Goal: Information Seeking & Learning: Compare options

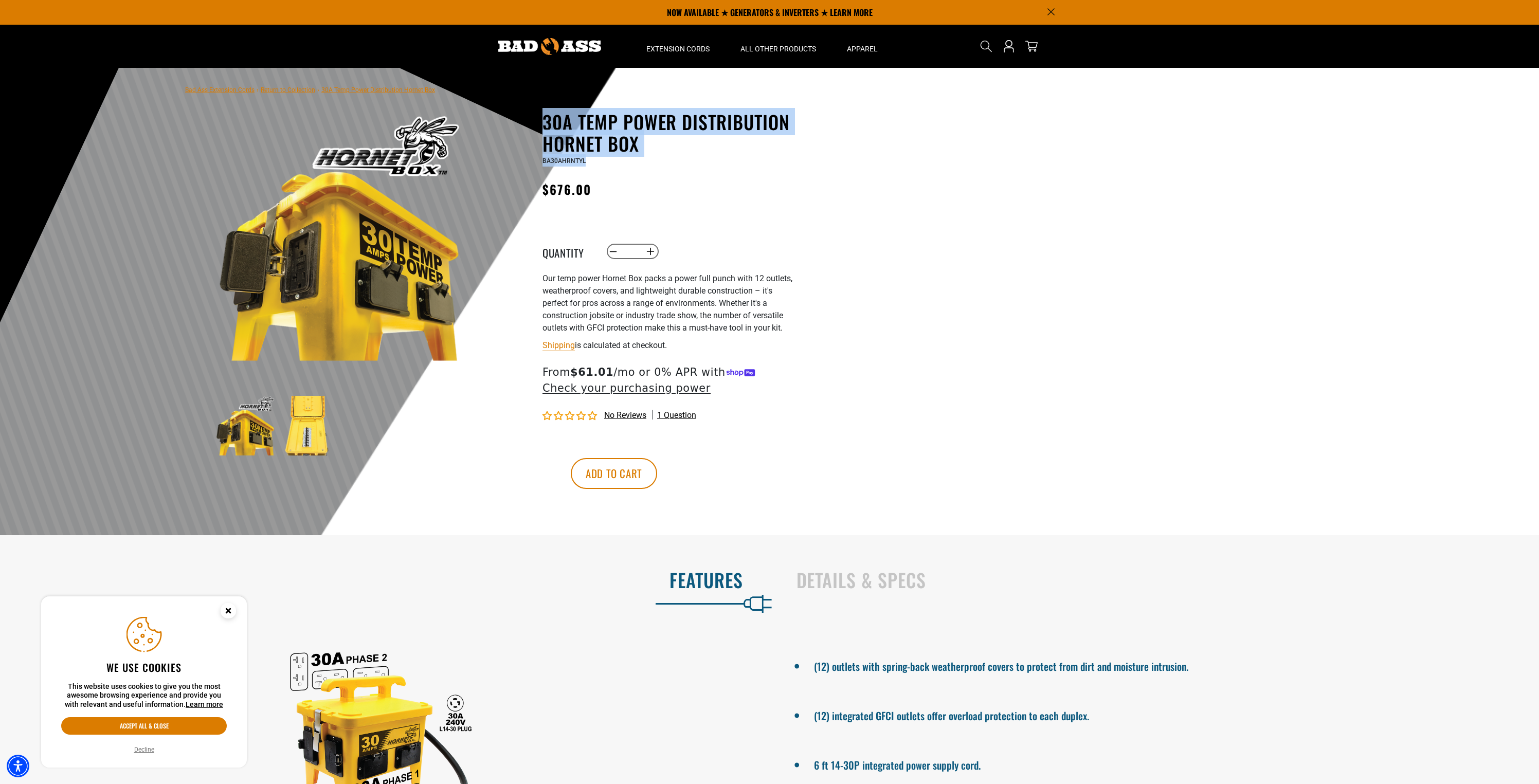
drag, startPoint x: 505, startPoint y: 118, endPoint x: 670, endPoint y: 154, distance: 168.9
click at [667, 155] on div "30A Temp Power Distribution Hornet Box 30A Temp Power Distribution Hornet Box B…" at bounding box center [648, 323] width 293 height 424
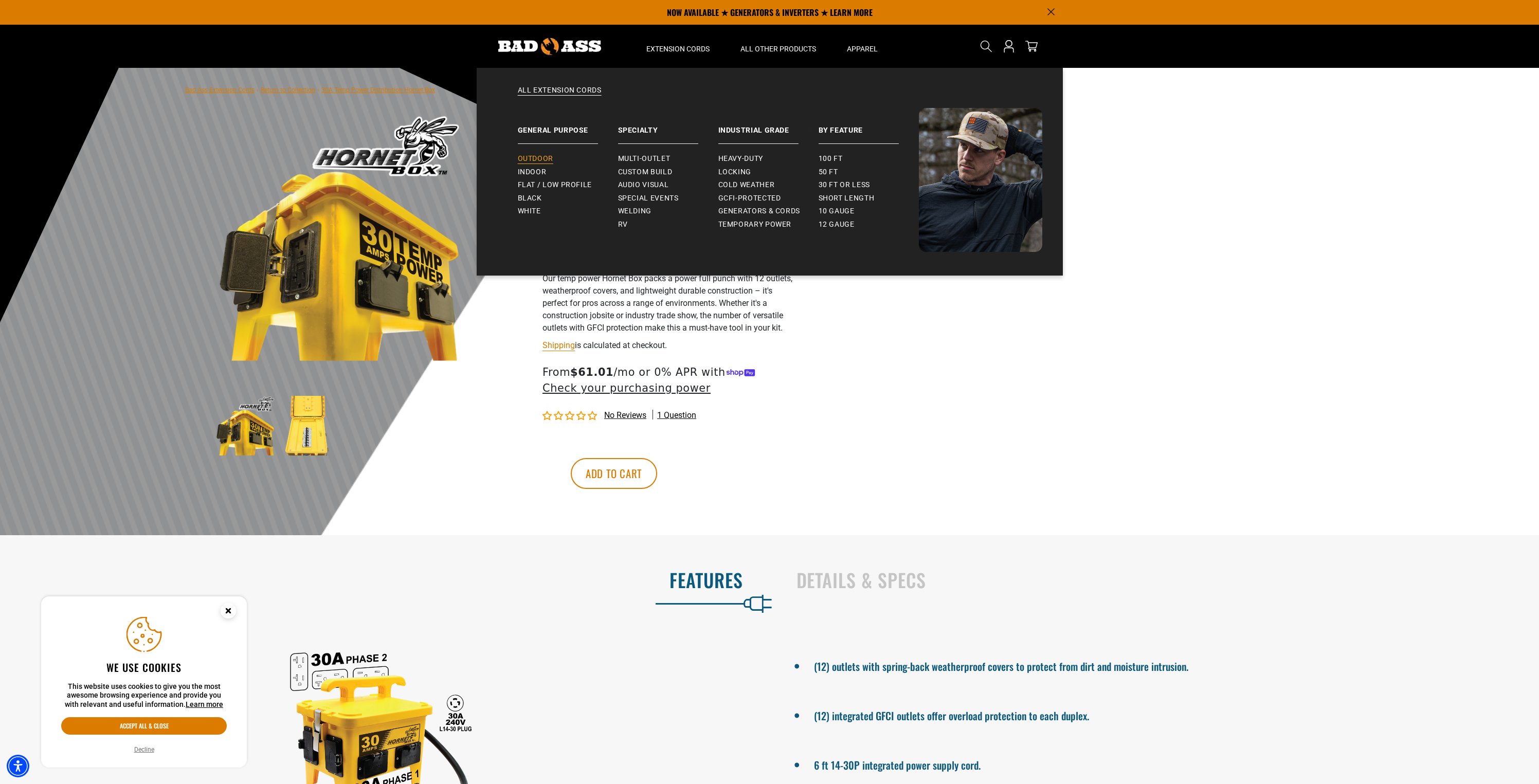
click at [541, 159] on span "Outdoor" at bounding box center [535, 158] width 35 height 9
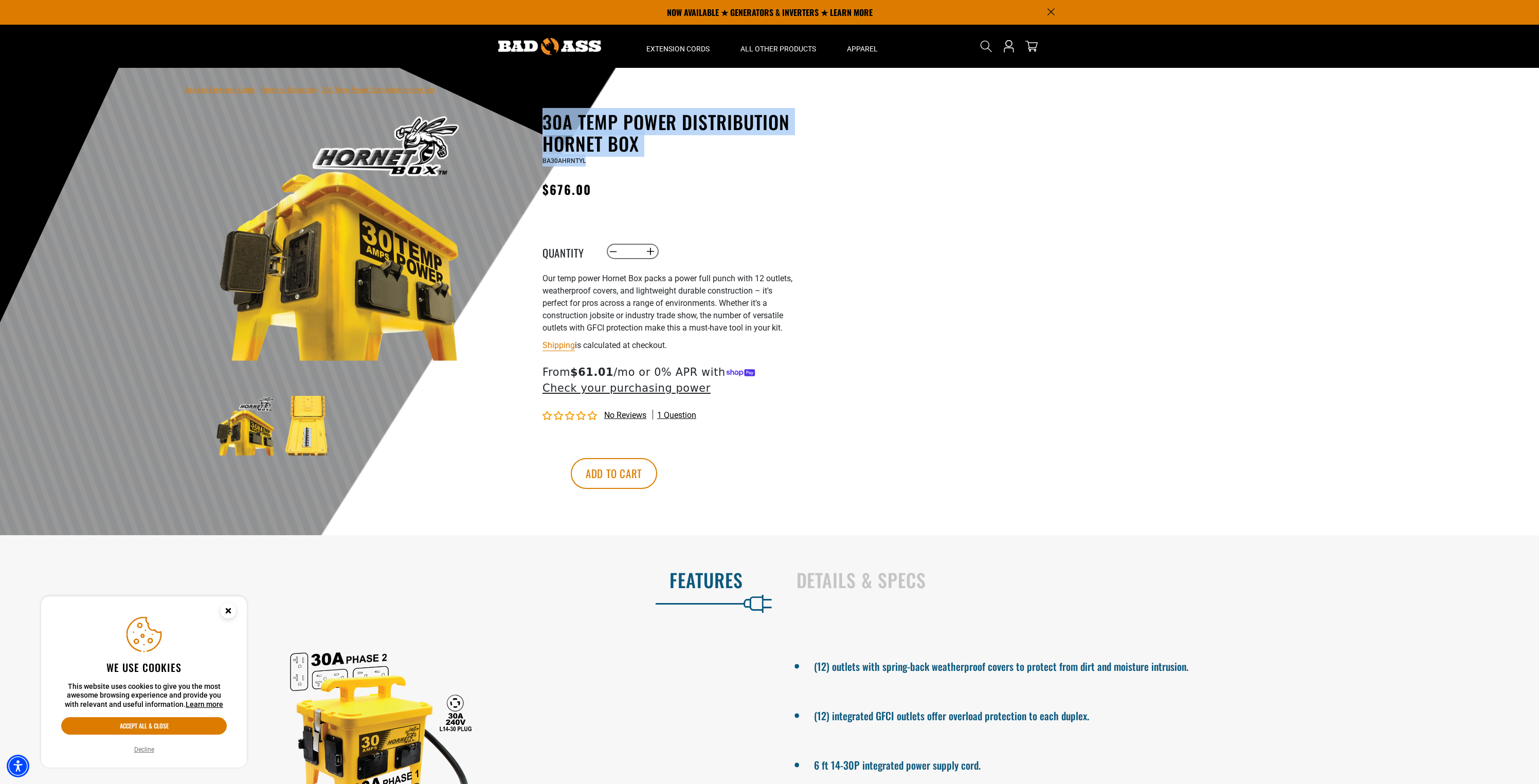
click at [276, 90] on link "Return to Collection" at bounding box center [287, 90] width 54 height 7
click at [280, 90] on link "Return to Collection" at bounding box center [287, 90] width 54 height 7
click at [301, 93] on link "Return to Collection" at bounding box center [287, 90] width 54 height 7
click at [239, 92] on link "Bad Ass Extension Cords" at bounding box center [220, 90] width 69 height 7
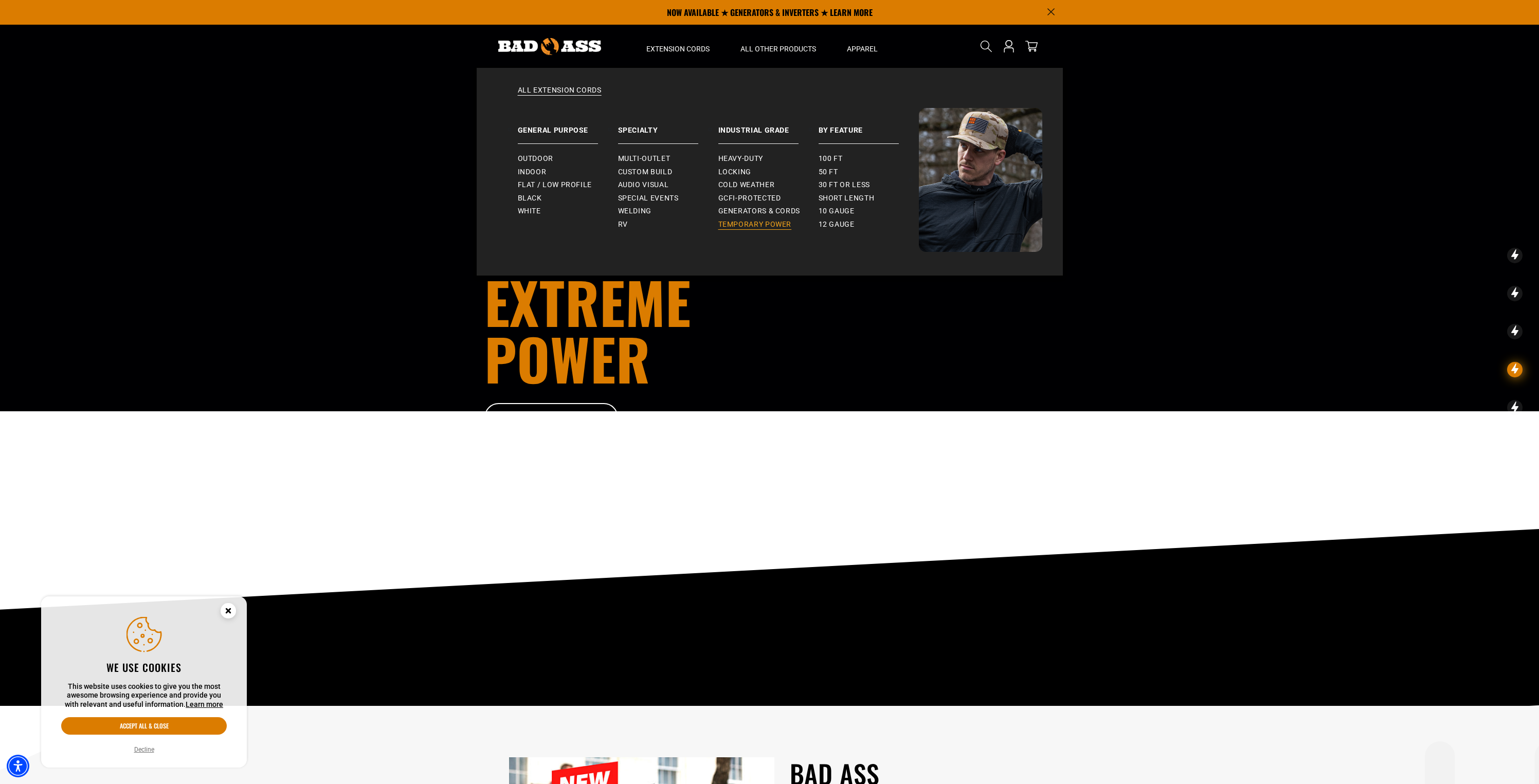
click at [794, 222] on link "Temporary Power" at bounding box center [768, 225] width 100 height 13
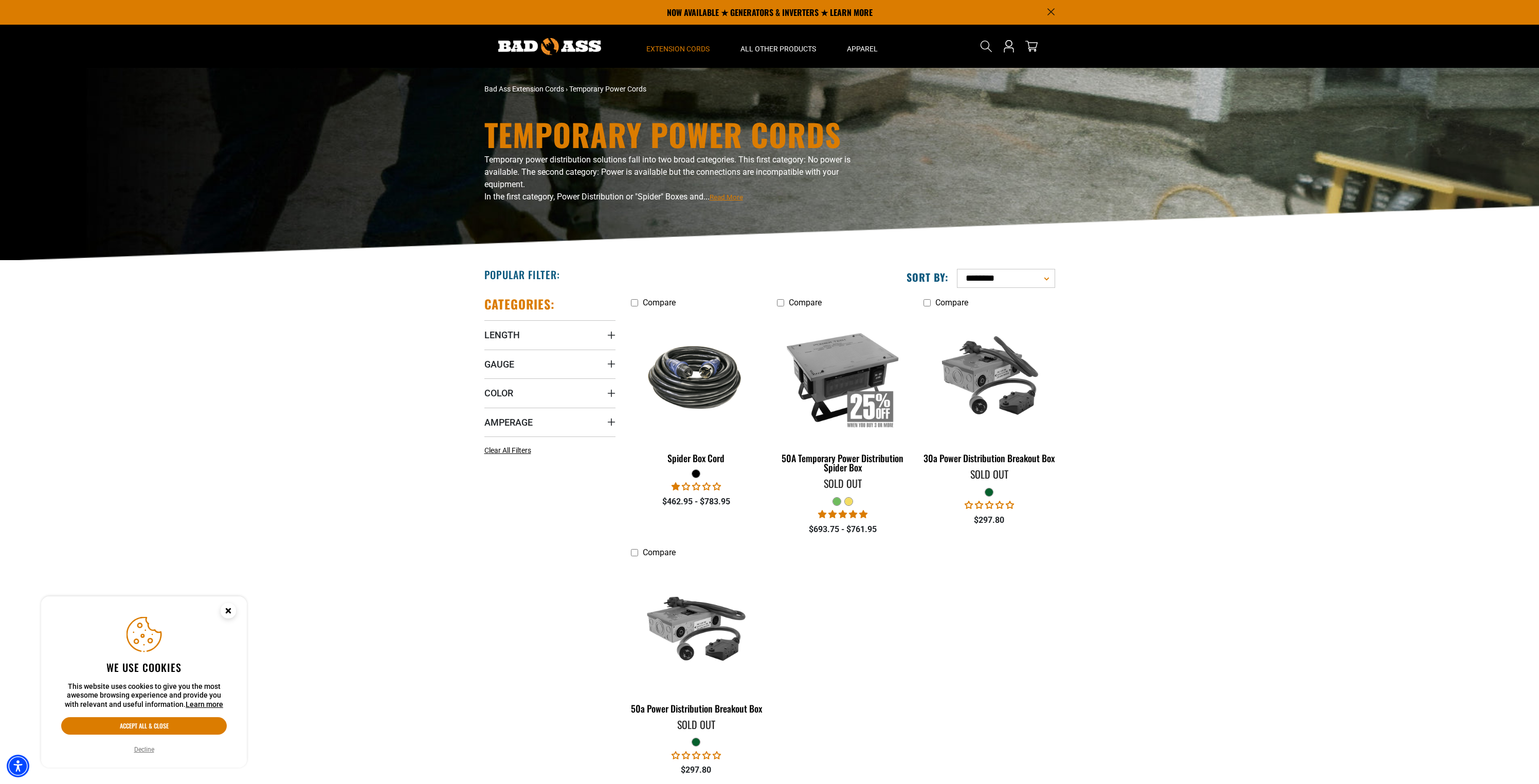
scroll to position [180, 0]
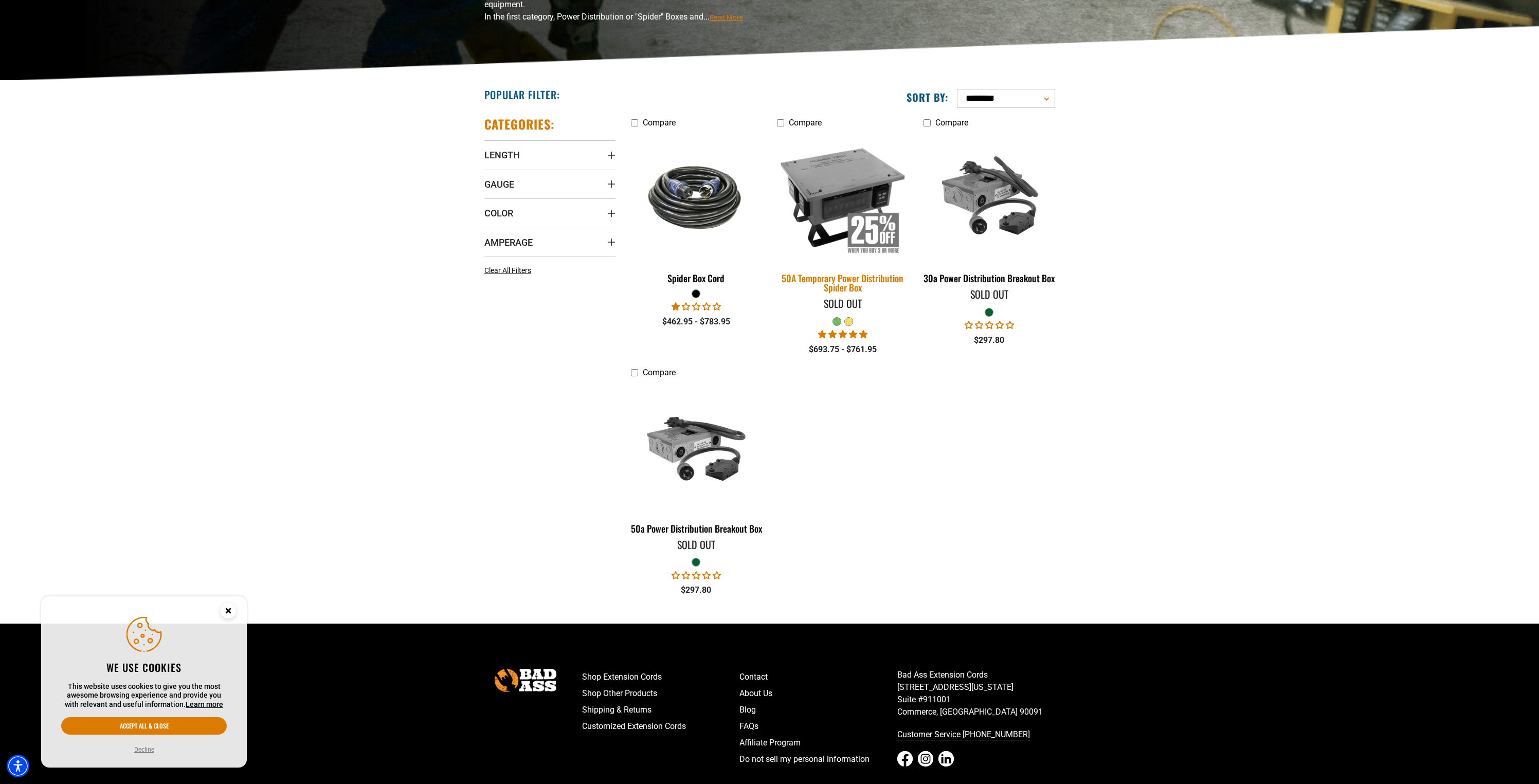
click at [823, 290] on div "50A Temporary Power Distribution Spider Box" at bounding box center [842, 282] width 131 height 19
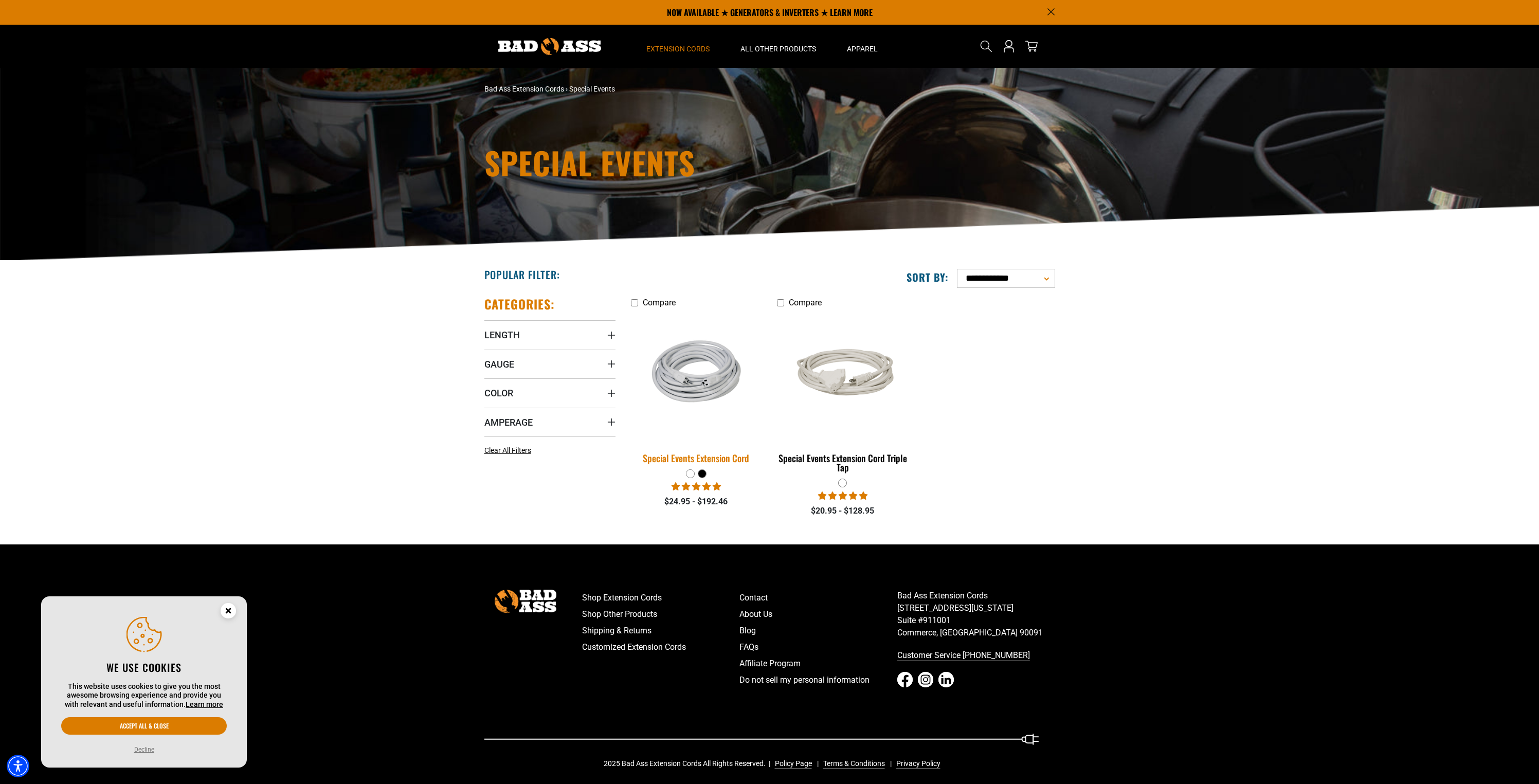
click at [700, 387] on img at bounding box center [696, 377] width 144 height 94
click at [686, 349] on img at bounding box center [696, 377] width 144 height 94
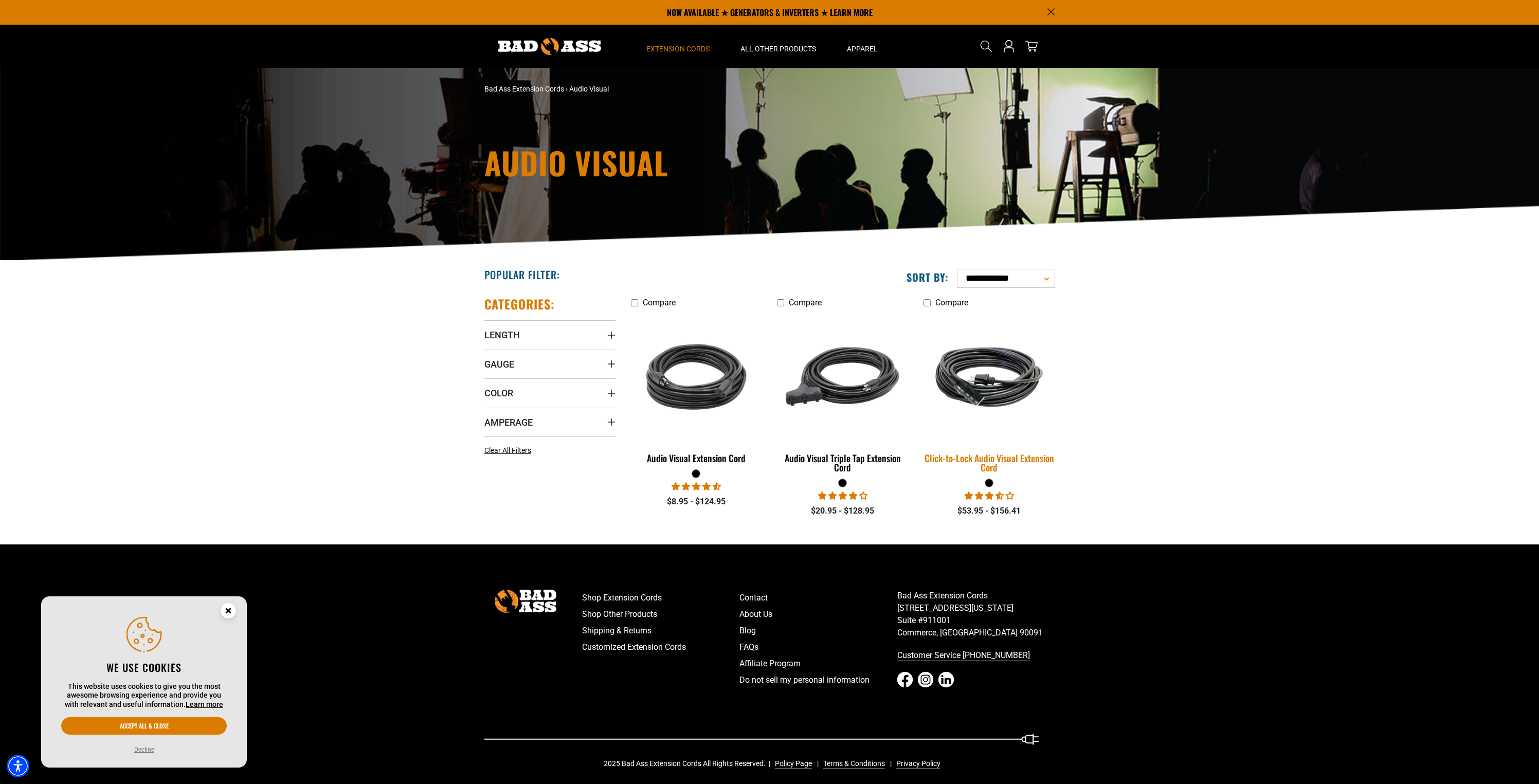
click at [989, 406] on img at bounding box center [989, 377] width 144 height 88
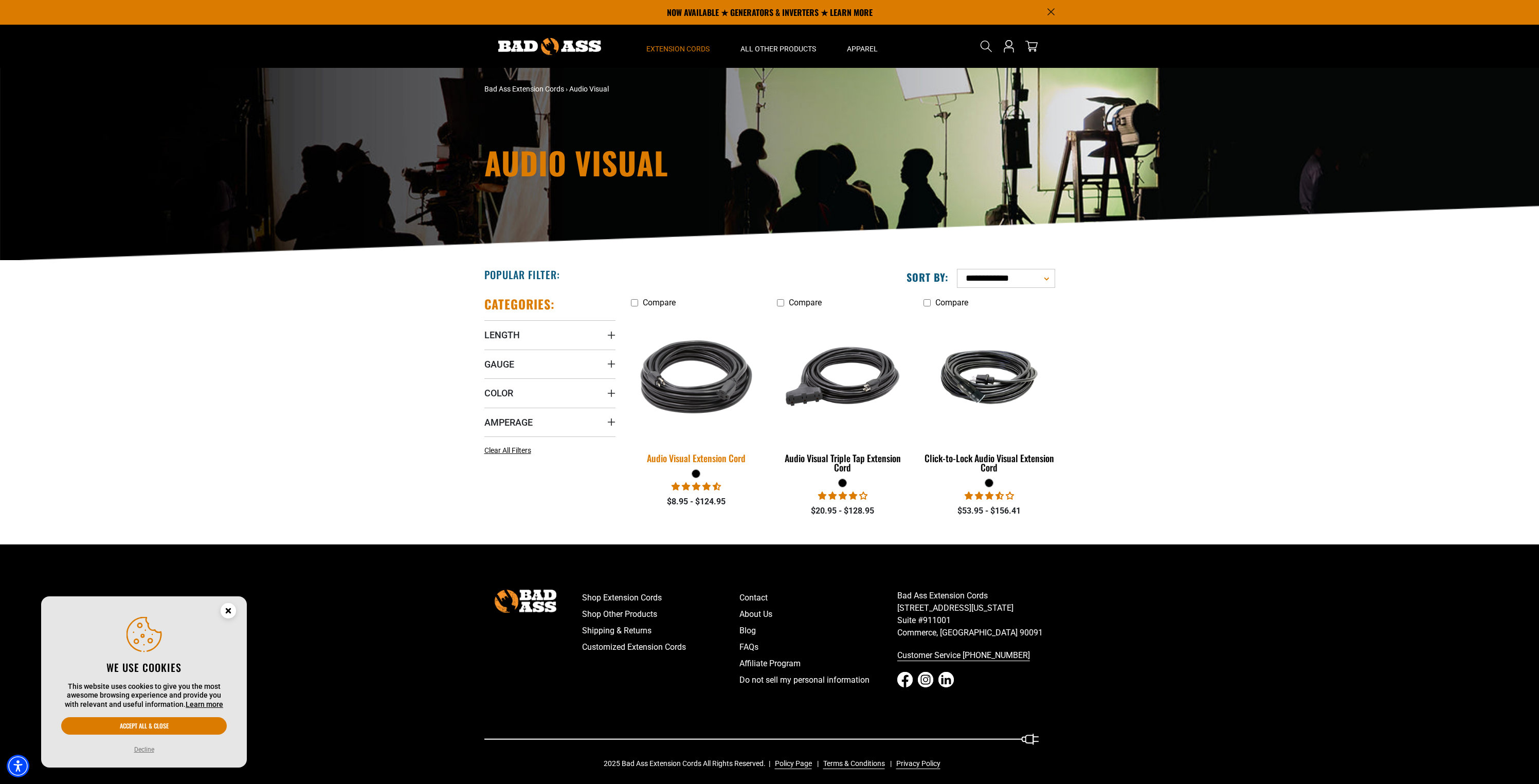
click at [664, 380] on img at bounding box center [696, 377] width 144 height 131
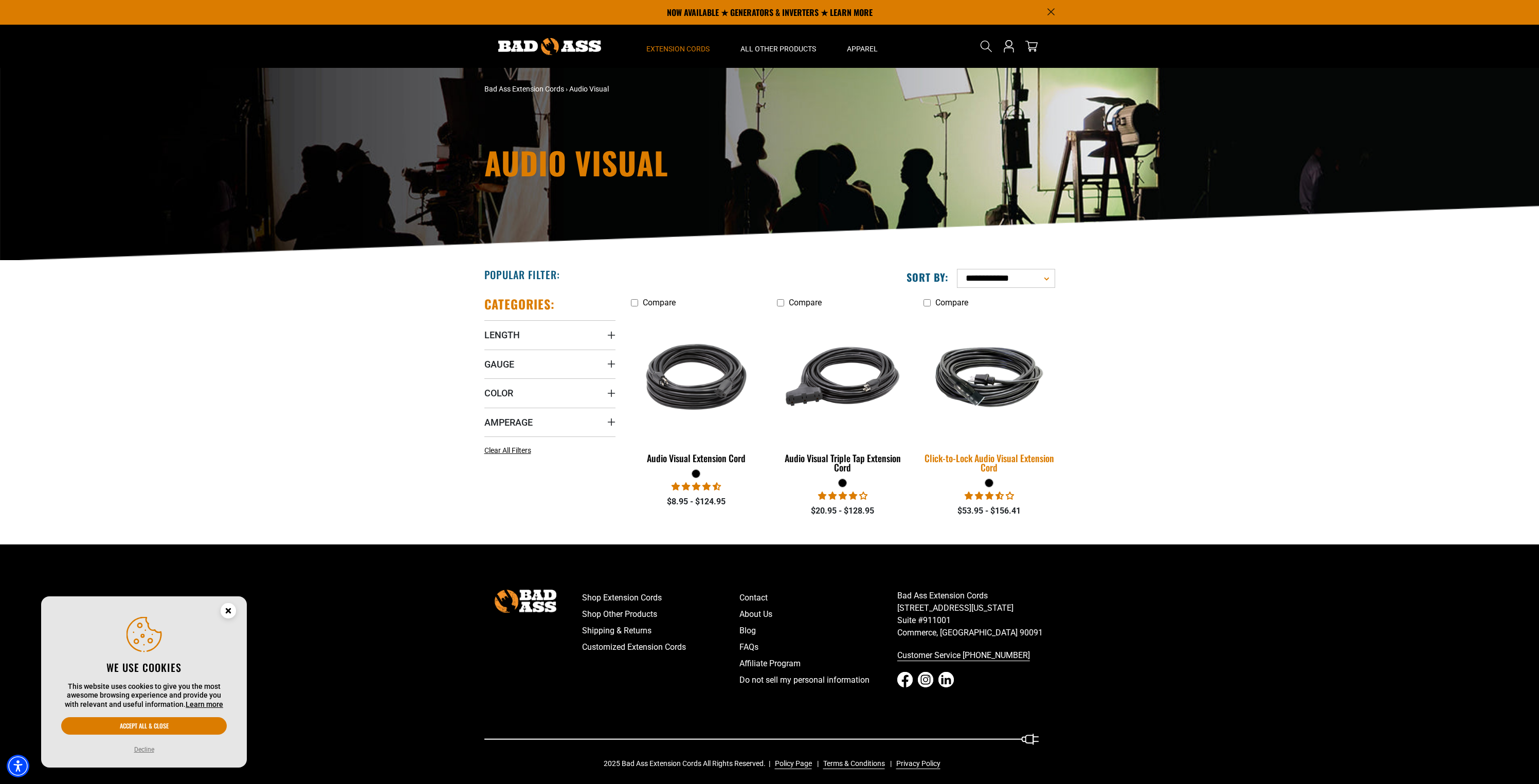
click at [1005, 404] on img at bounding box center [989, 377] width 144 height 88
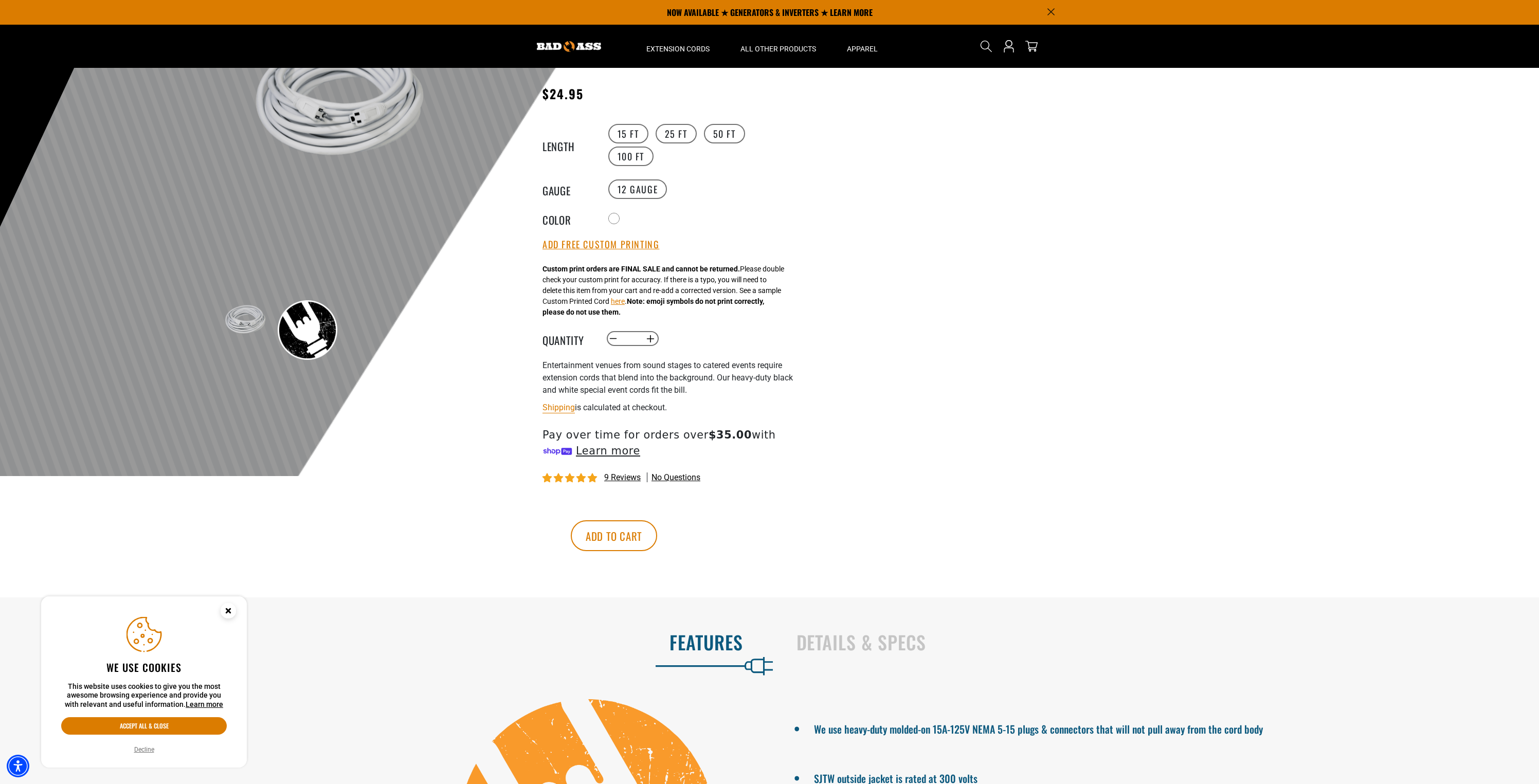
scroll to position [64, 0]
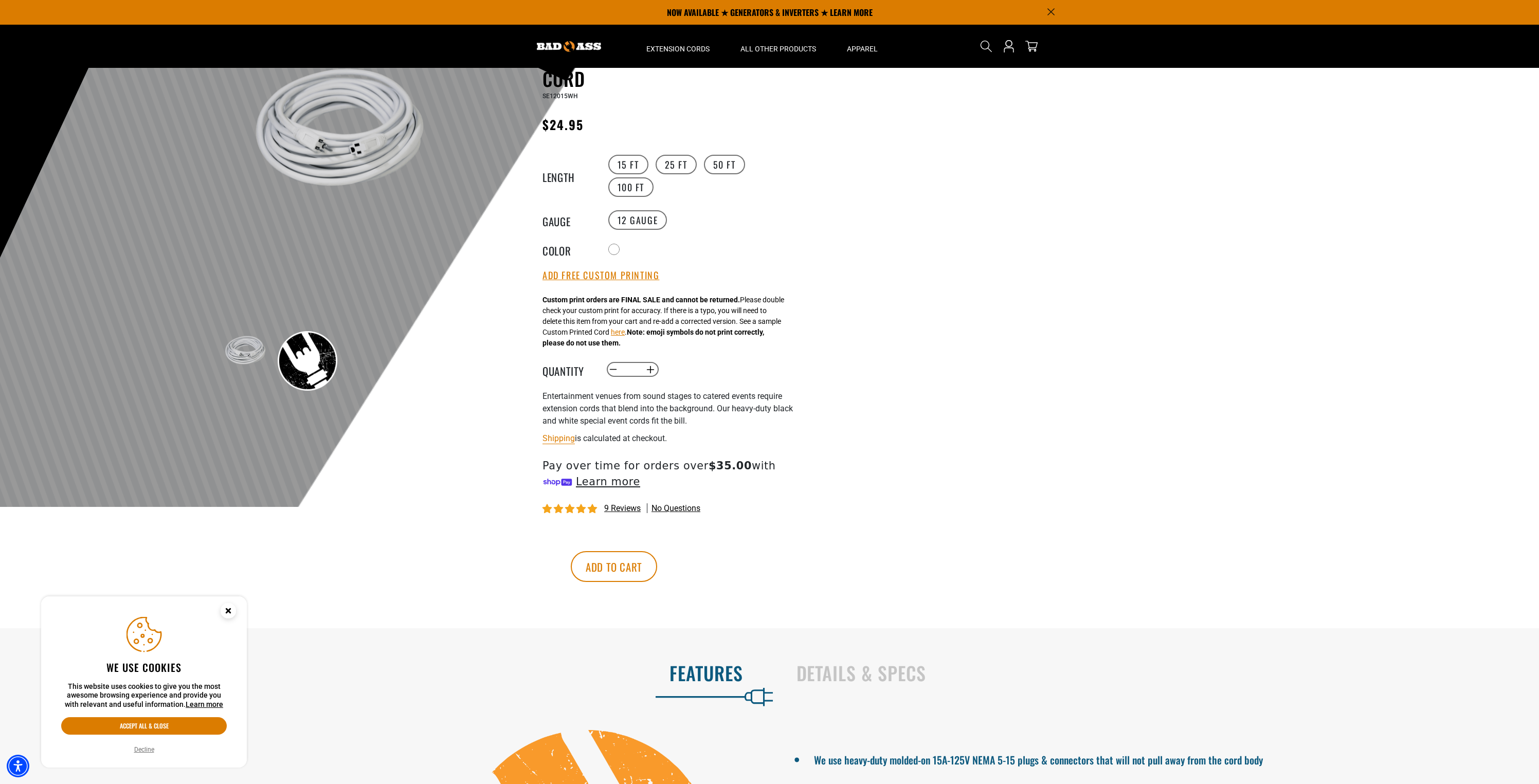
click at [320, 142] on img at bounding box center [339, 138] width 248 height 179
click at [672, 170] on label "25 FT" at bounding box center [676, 164] width 41 height 20
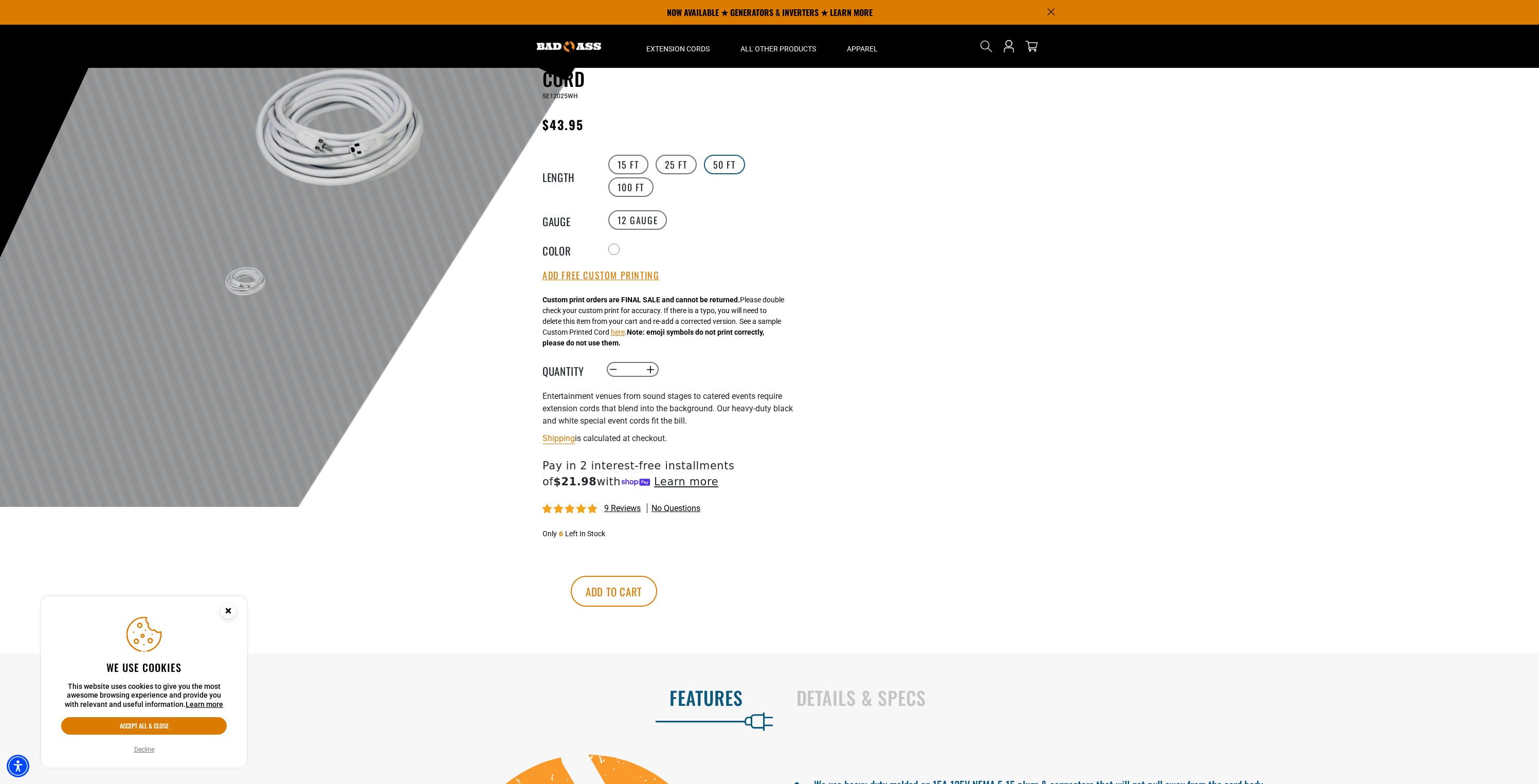
click at [725, 162] on label "50 FT" at bounding box center [724, 164] width 41 height 20
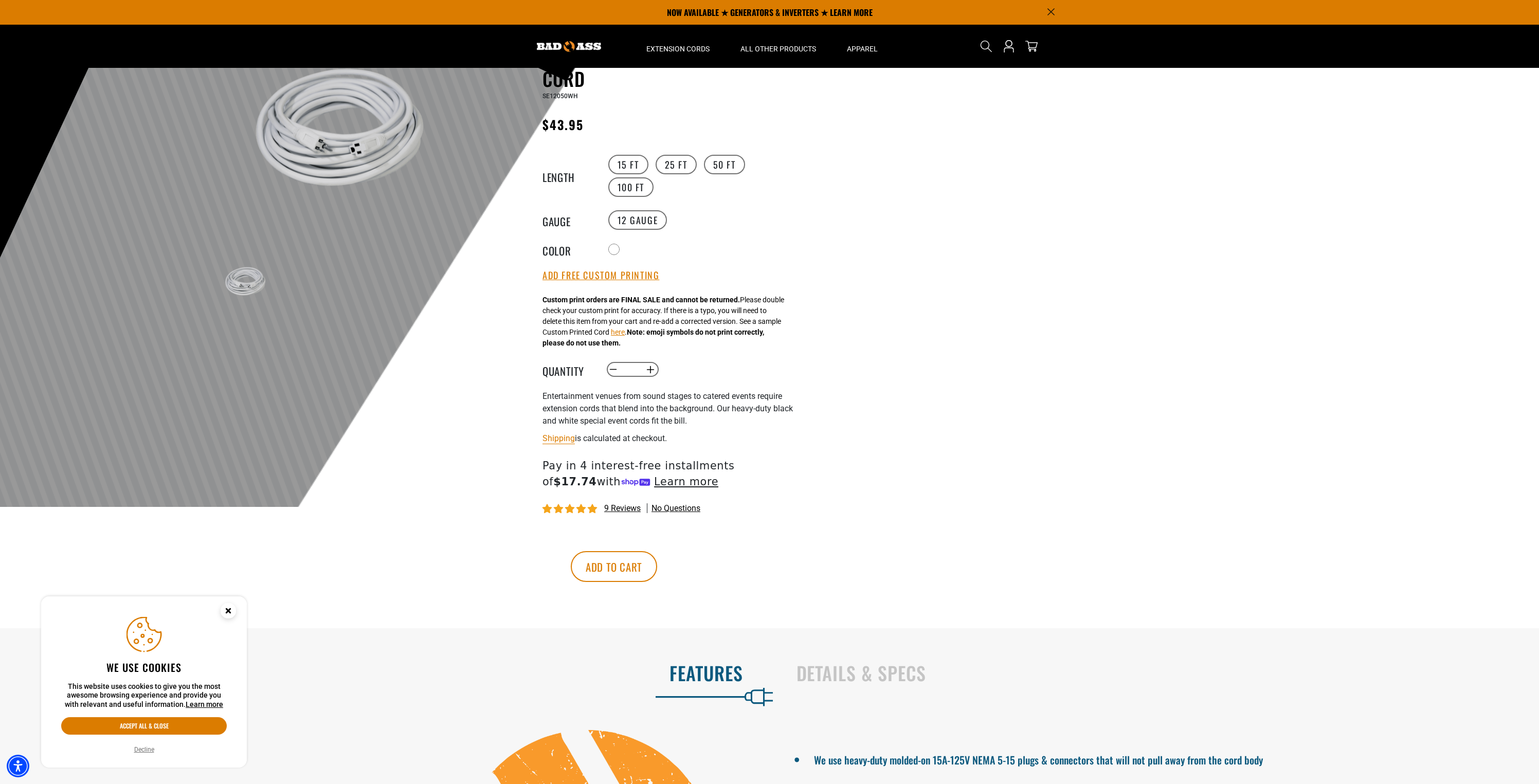
click at [608, 195] on div "15 FT 25 FT 50 FT 100 FT" at bounding box center [700, 176] width 189 height 45
click at [649, 186] on label "100 FT" at bounding box center [631, 187] width 46 height 20
drag, startPoint x: 685, startPoint y: 164, endPoint x: 673, endPoint y: 155, distance: 15.0
click at [685, 164] on label "25 FT" at bounding box center [676, 164] width 41 height 20
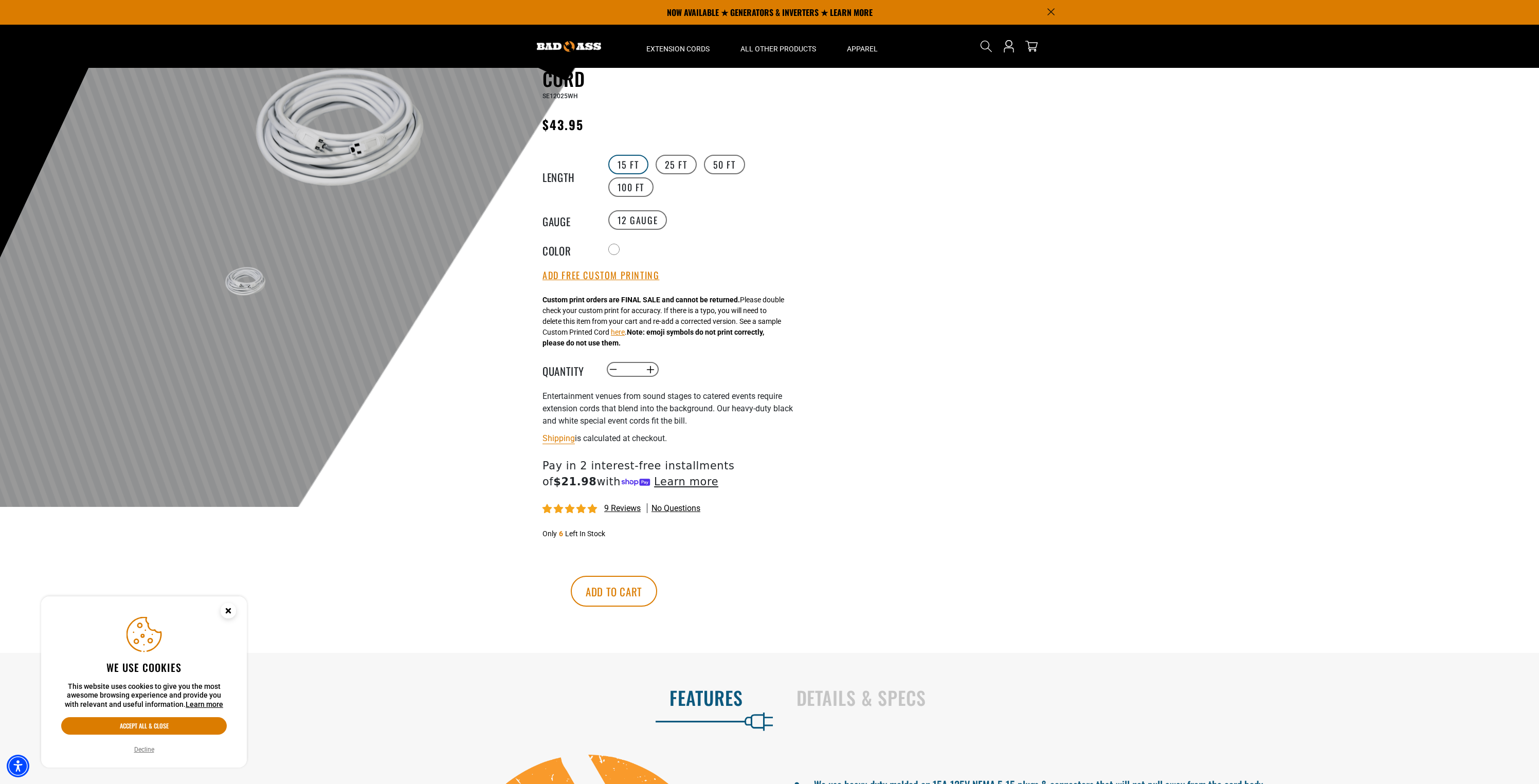
click at [623, 161] on label "15 FT" at bounding box center [628, 164] width 40 height 20
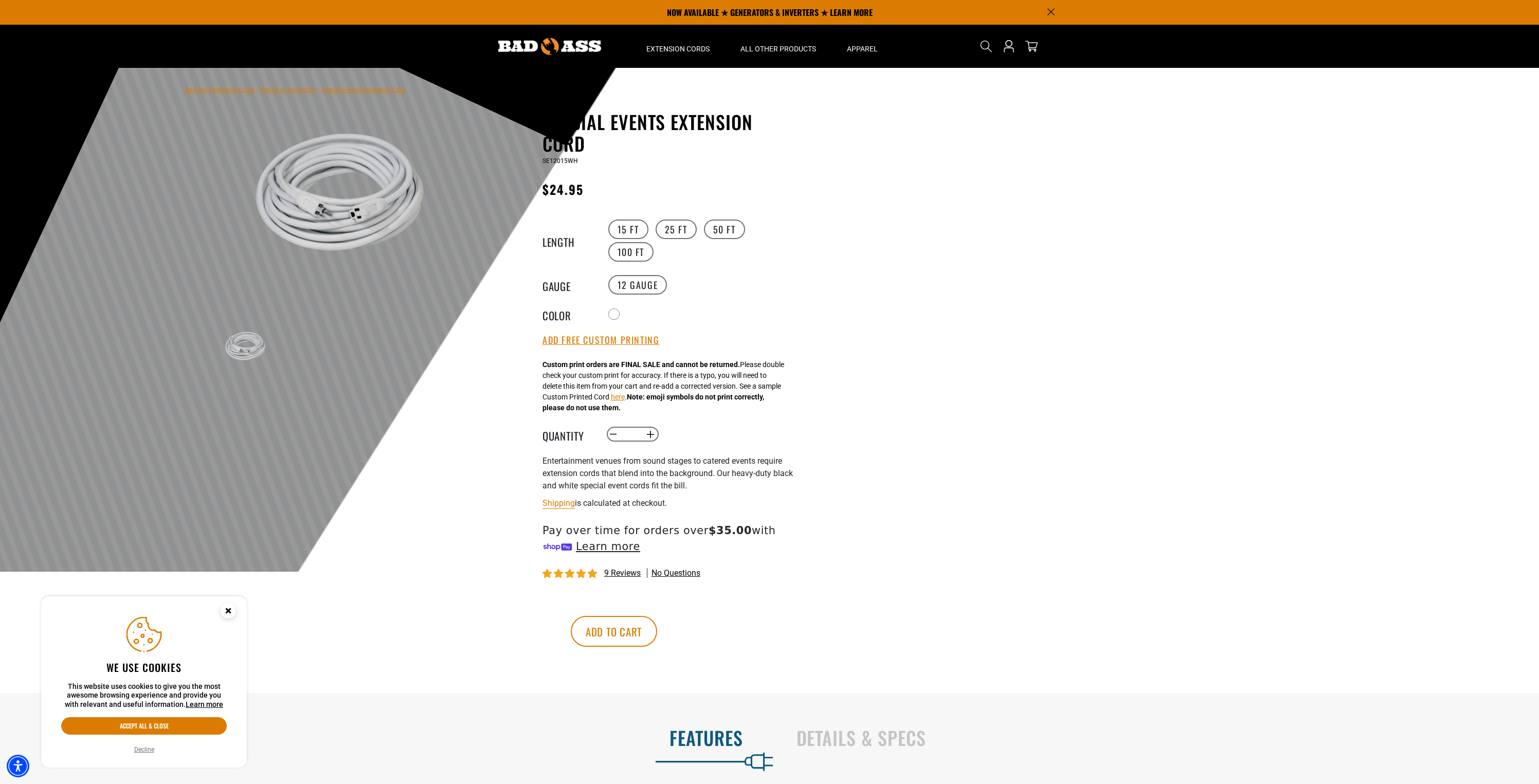
click at [532, 52] on img at bounding box center [550, 47] width 103 height 17
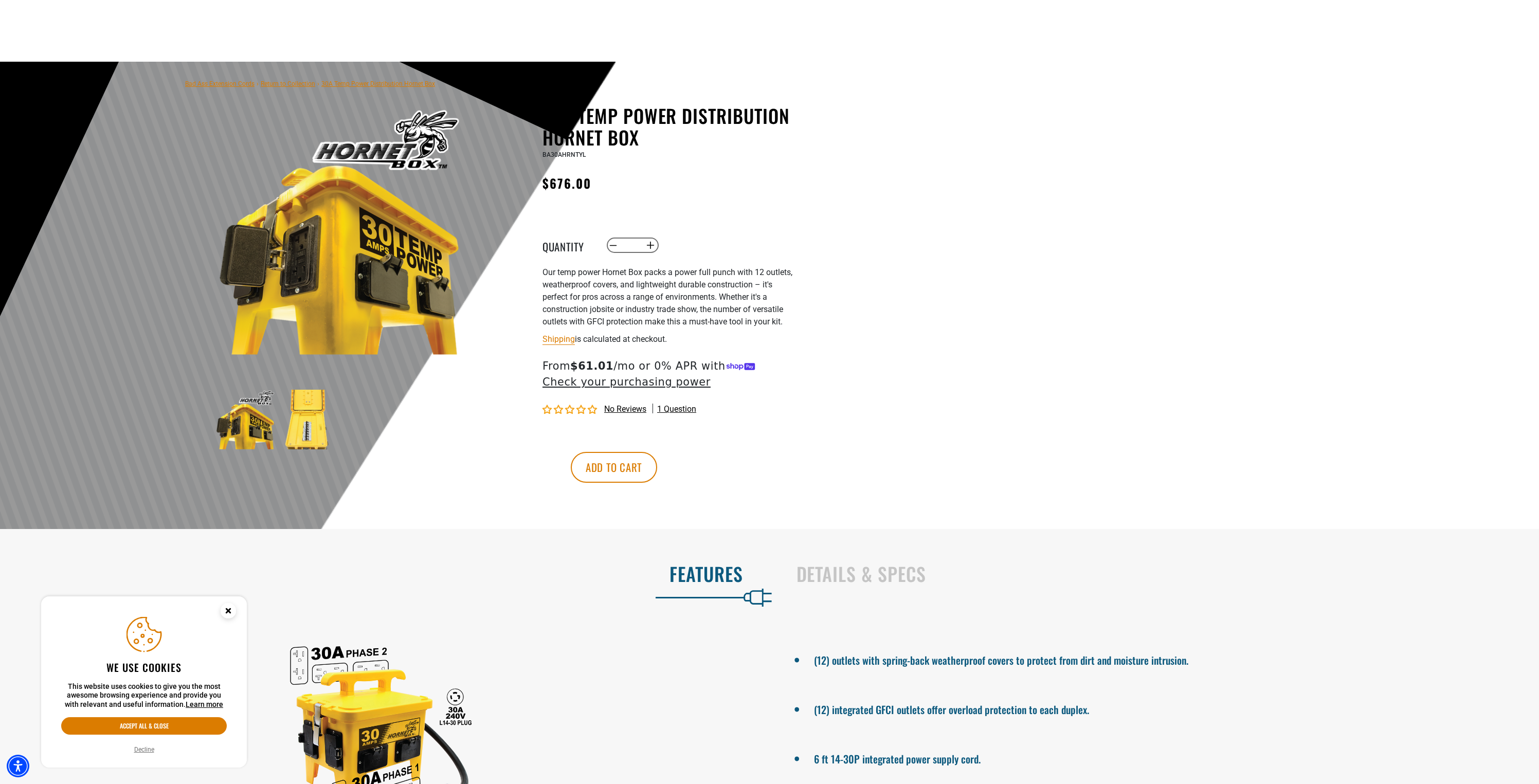
scroll to position [277, 0]
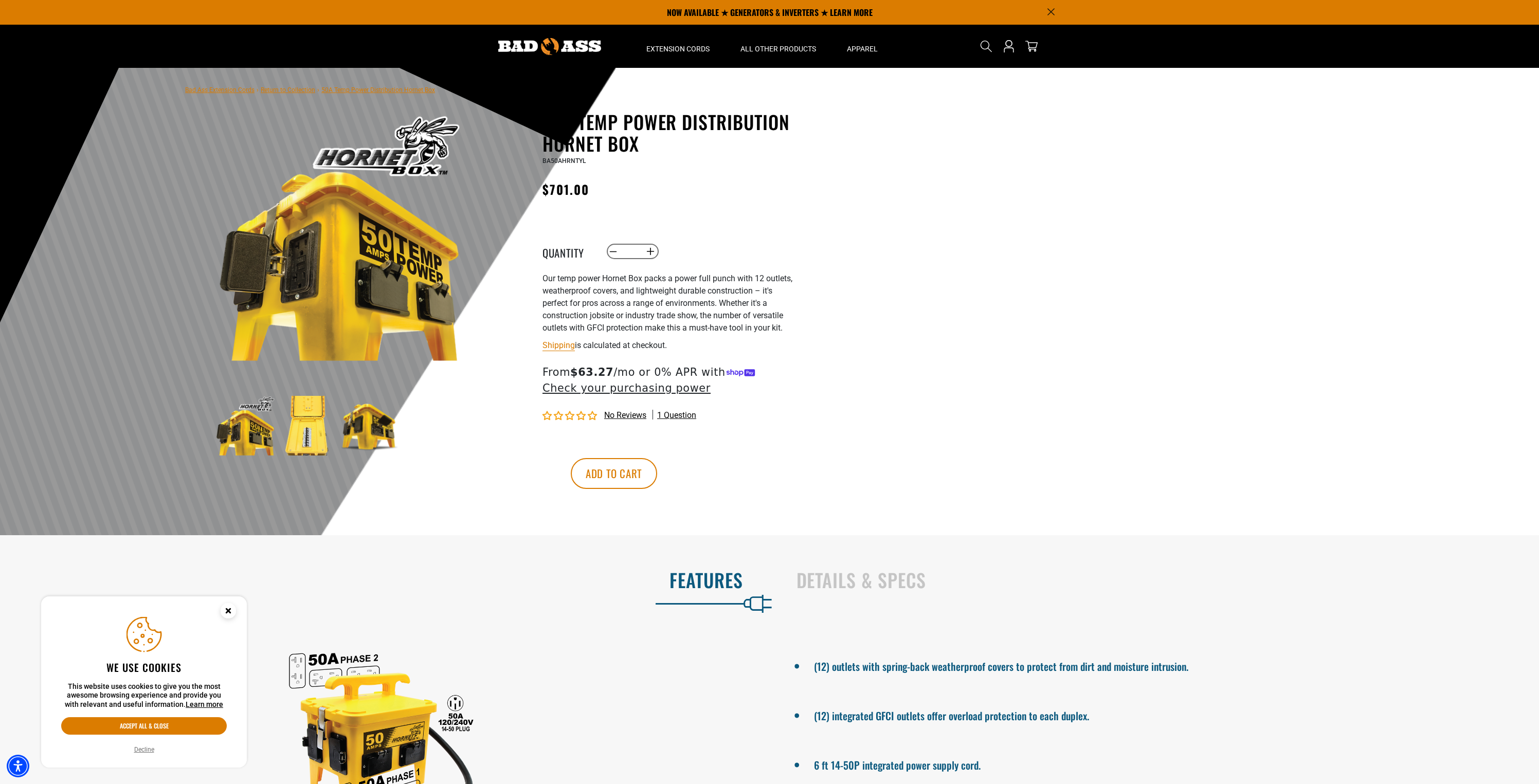
click at [306, 429] on img at bounding box center [308, 426] width 60 height 60
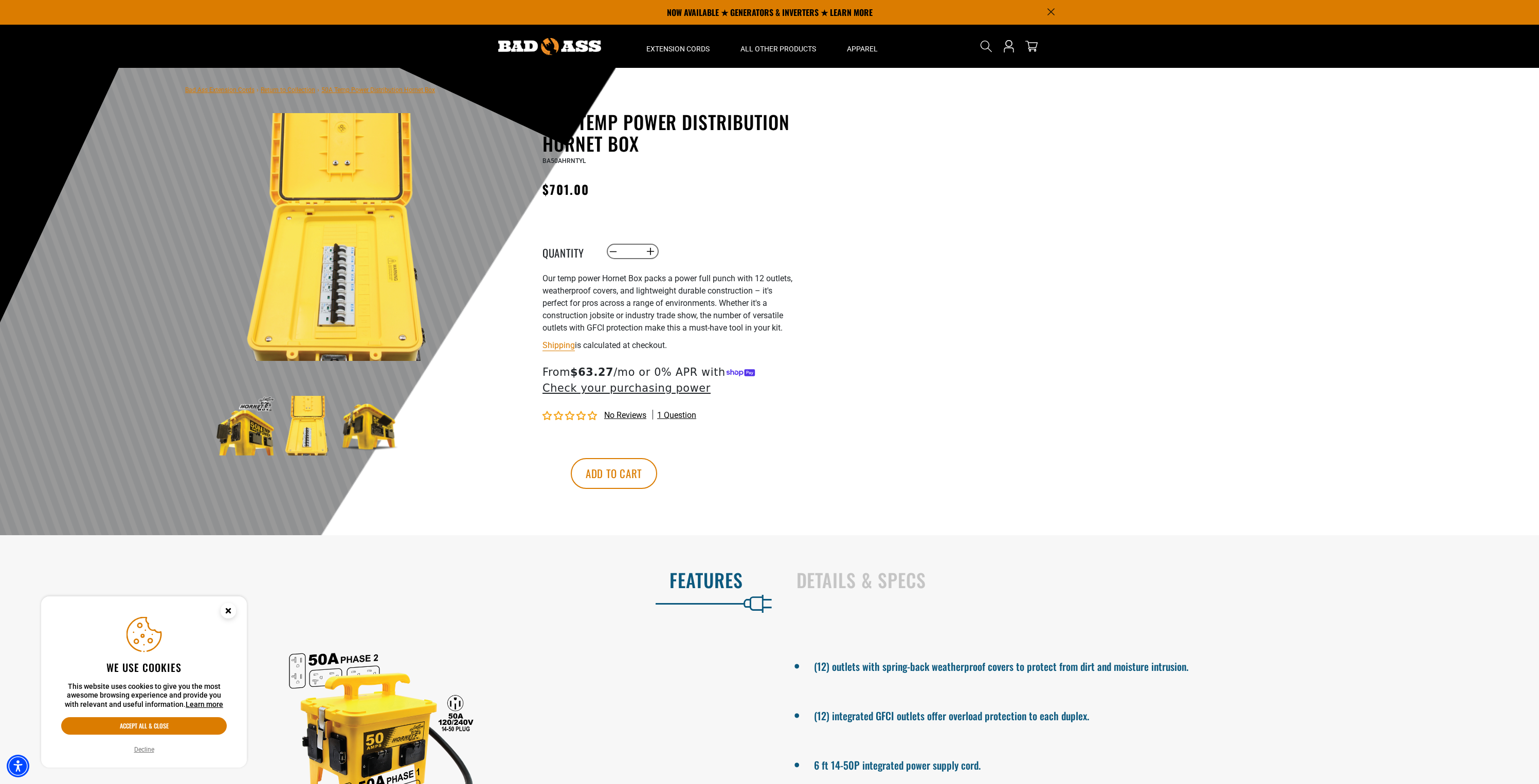
click at [393, 418] on img at bounding box center [370, 426] width 60 height 60
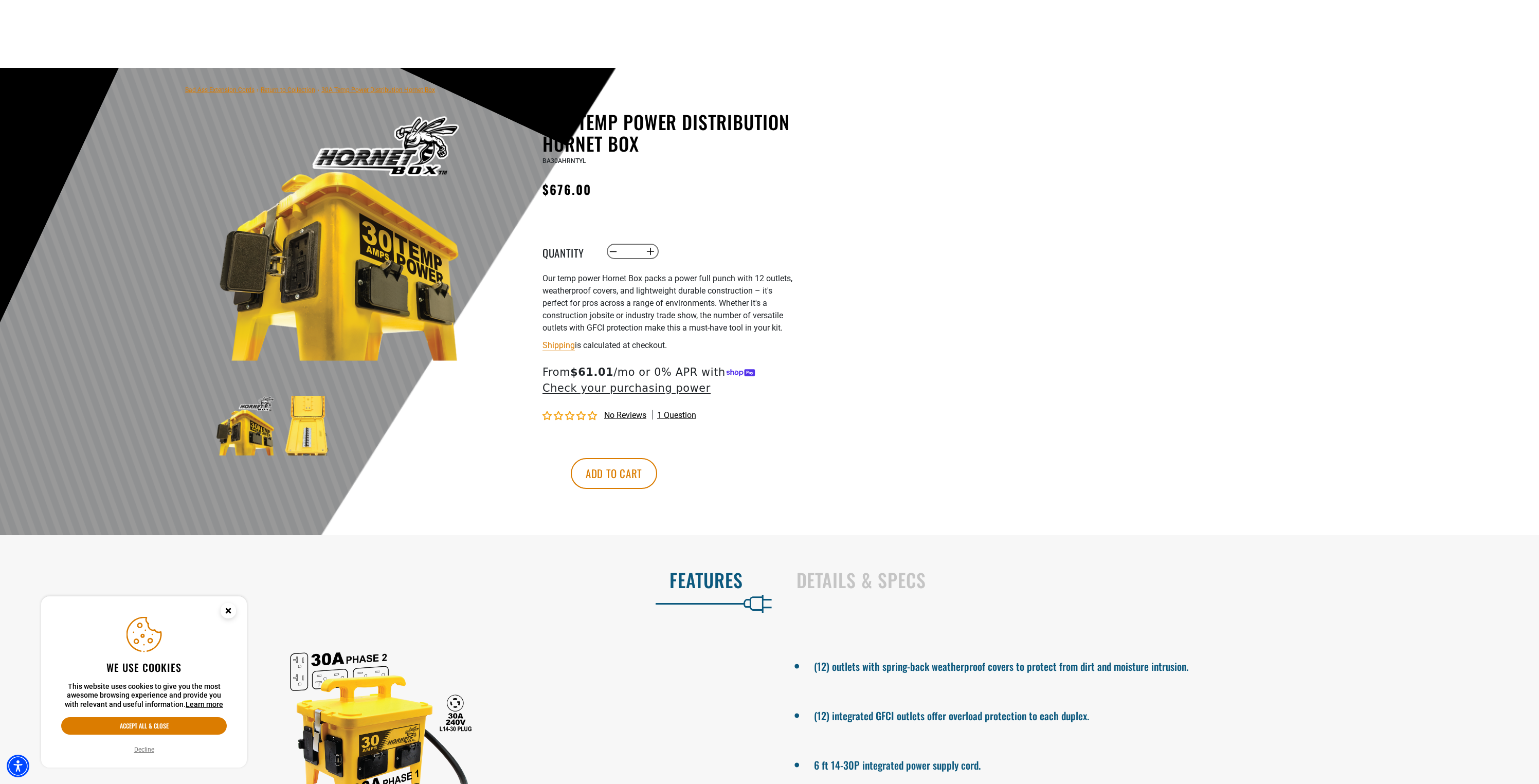
scroll to position [202, 0]
